Goal: Task Accomplishment & Management: Use online tool/utility

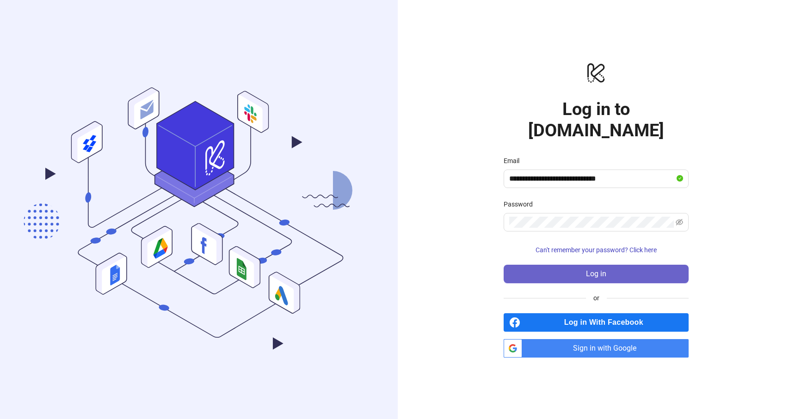
click at [602, 270] on span "Log in" at bounding box center [596, 274] width 20 height 8
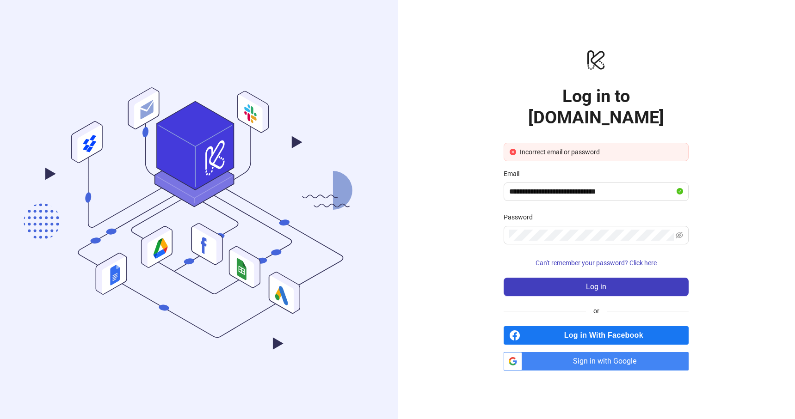
click at [738, 229] on div "**********" at bounding box center [597, 209] width 398 height 419
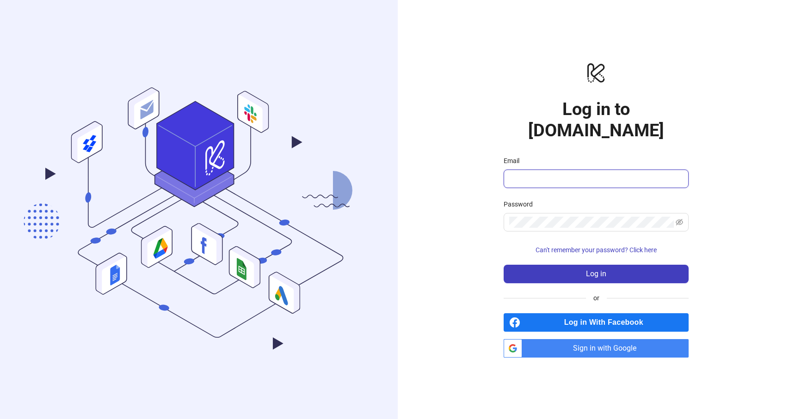
type input "**********"
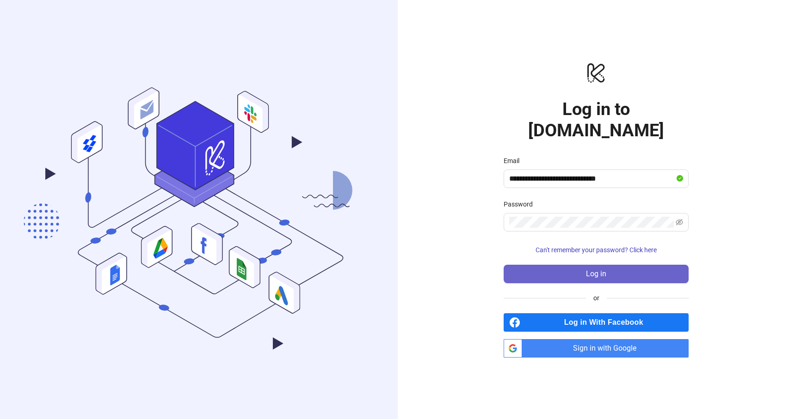
click at [639, 265] on button "Log in" at bounding box center [596, 274] width 185 height 18
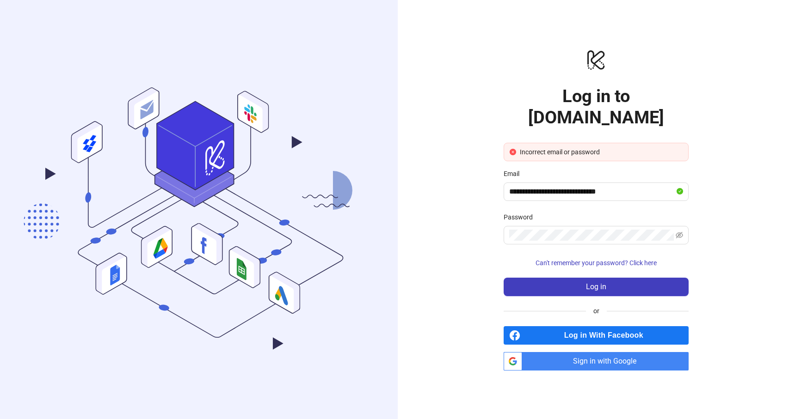
click at [704, 170] on div "**********" at bounding box center [597, 209] width 398 height 419
click at [590, 352] on span "Sign in with Google" at bounding box center [607, 361] width 163 height 18
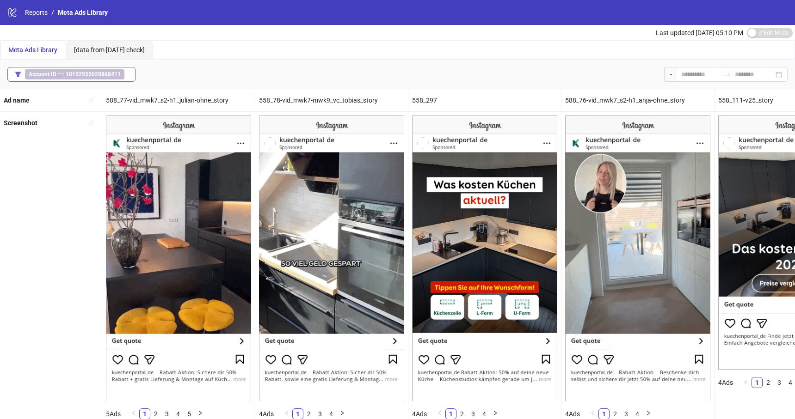
click at [70, 70] on span "Account ID == 10152552028868411" at bounding box center [74, 74] width 99 height 10
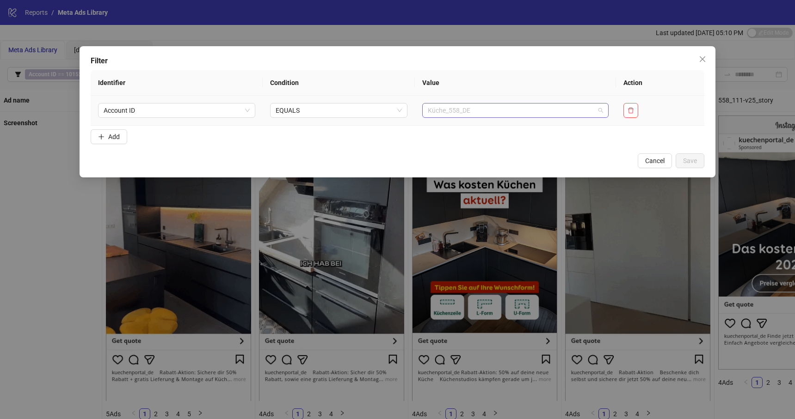
click at [495, 113] on span "Küche_558_DE" at bounding box center [515, 111] width 175 height 14
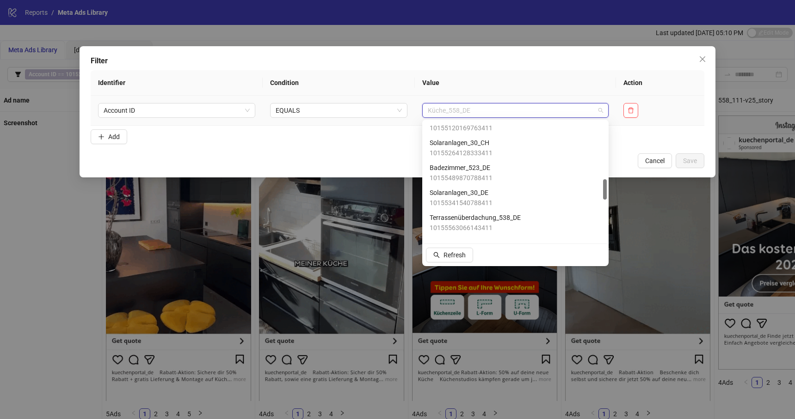
scroll to position [335, 0]
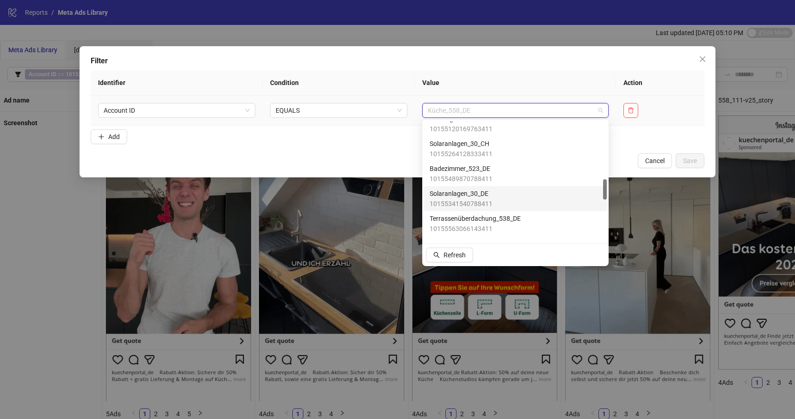
click at [479, 197] on span "Solaranlagen_30_DE" at bounding box center [461, 194] width 63 height 10
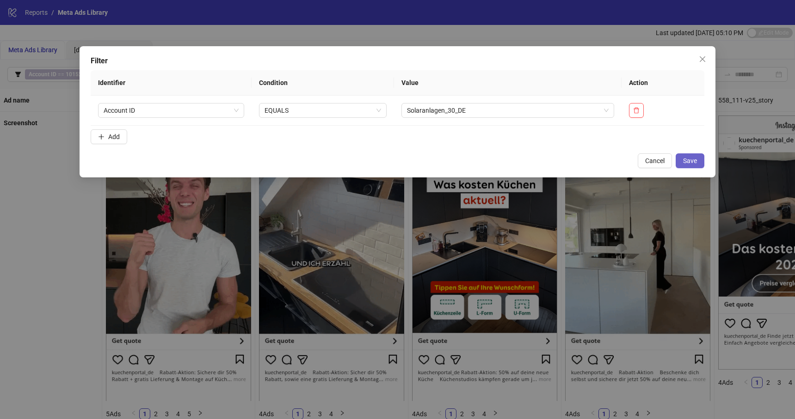
click at [691, 158] on span "Save" at bounding box center [690, 160] width 14 height 7
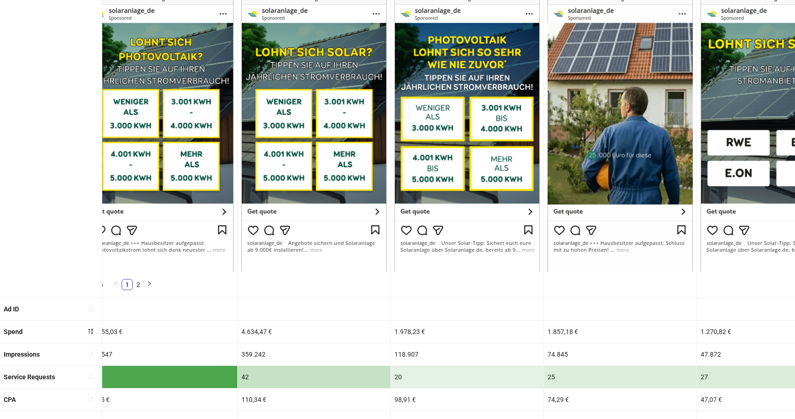
scroll to position [0, 0]
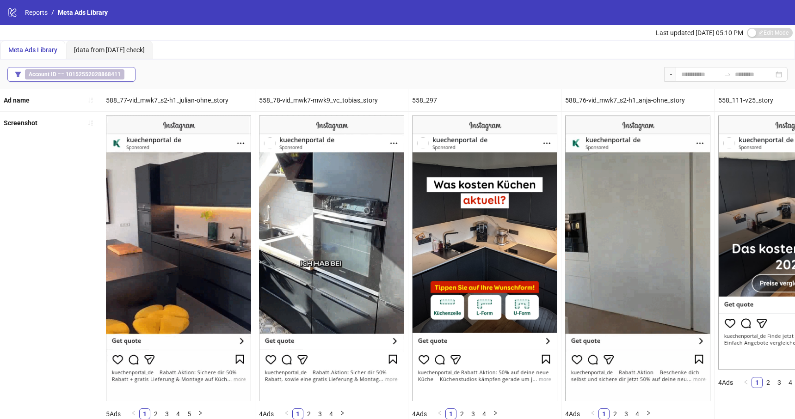
click at [98, 75] on b "10152552028868411" at bounding box center [93, 74] width 55 height 6
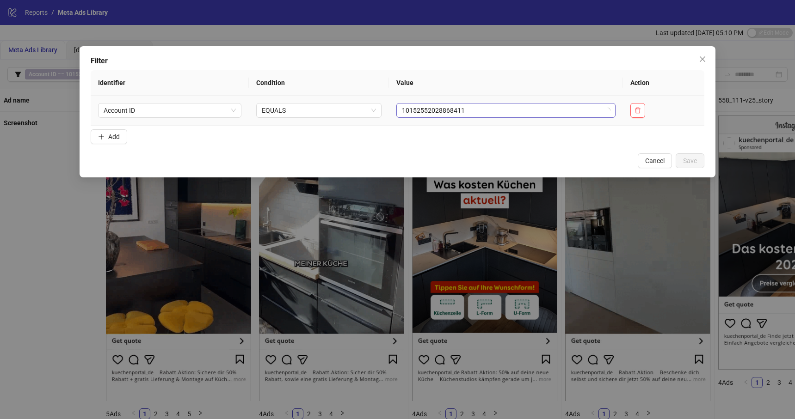
click at [431, 111] on span "10152552028868411" at bounding box center [506, 111] width 208 height 14
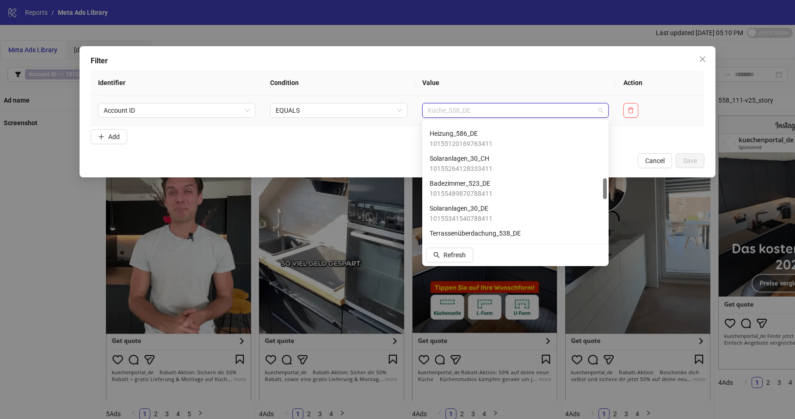
scroll to position [327, 0]
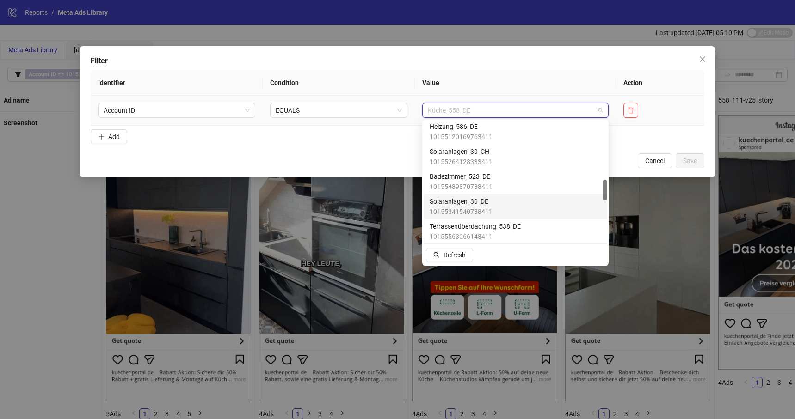
click at [486, 206] on span "Solaranlagen_30_DE" at bounding box center [461, 202] width 63 height 10
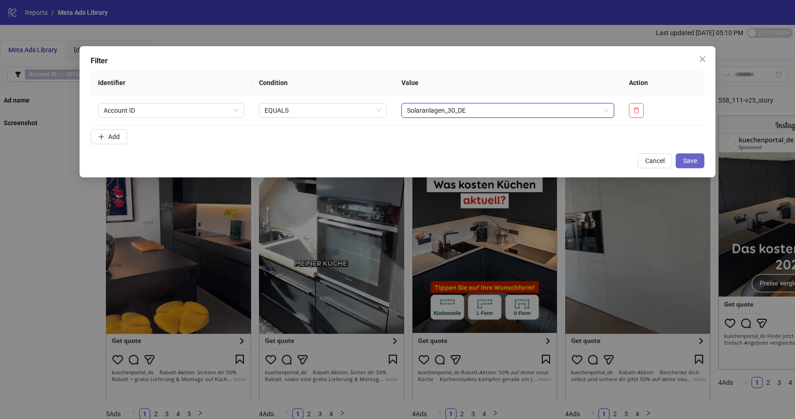
click at [690, 165] on button "Save" at bounding box center [690, 161] width 29 height 15
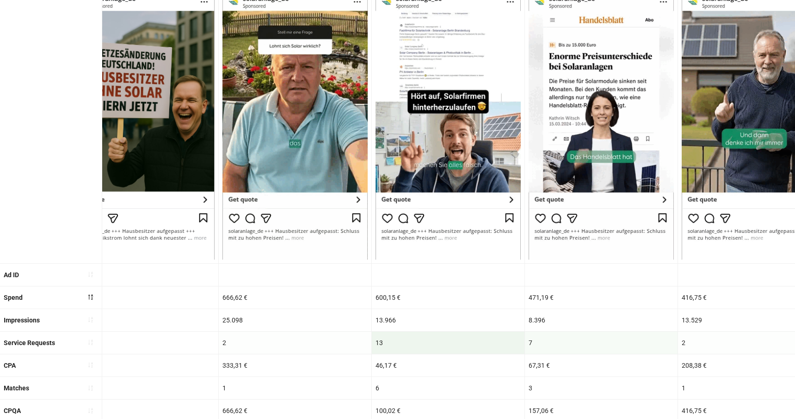
scroll to position [0, 1720]
